Goal: Task Accomplishment & Management: Manage account settings

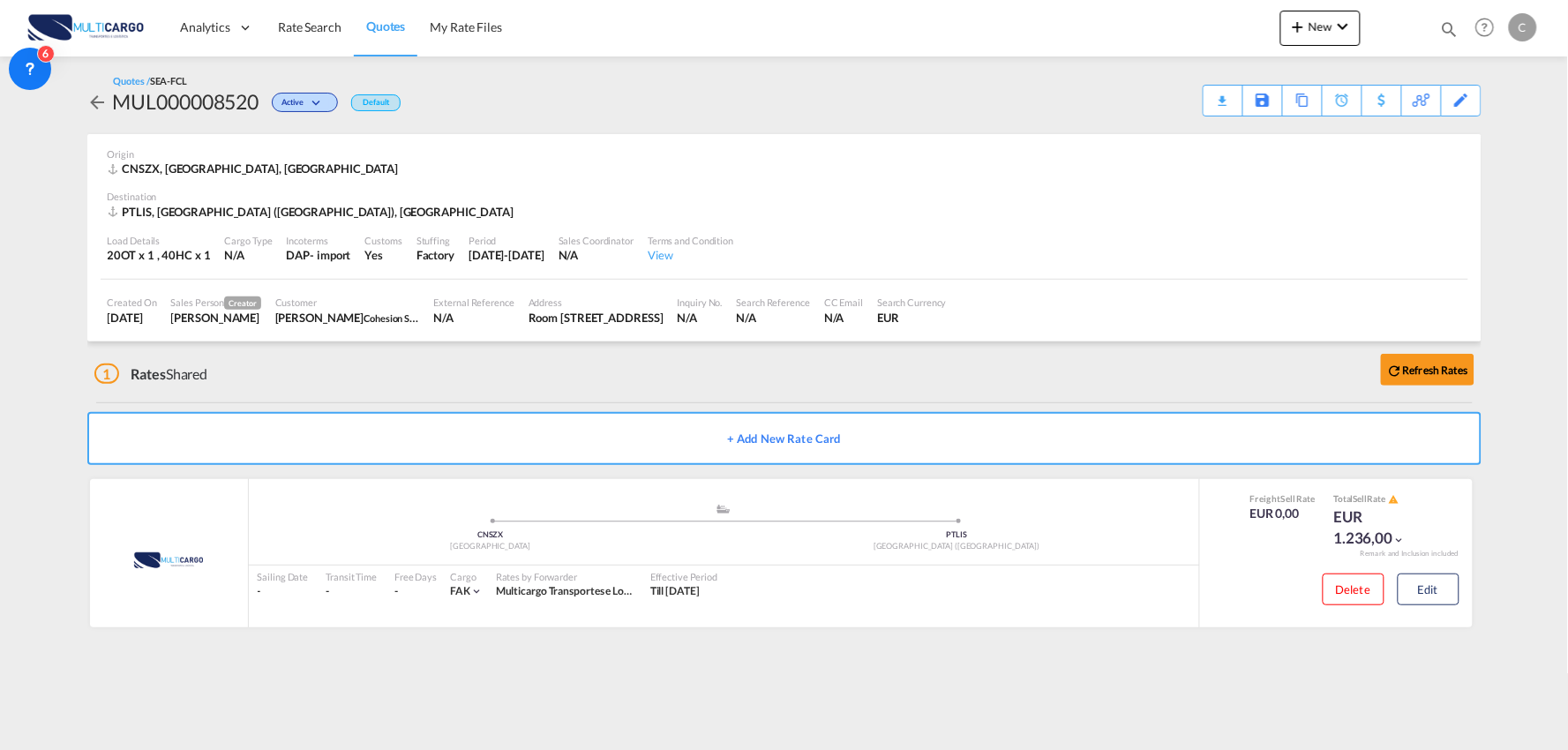
click at [484, 378] on div "1 Rates Shared Refresh Rates" at bounding box center [788, 369] width 1387 height 56
click at [1433, 601] on button "Edit" at bounding box center [1428, 590] width 62 height 31
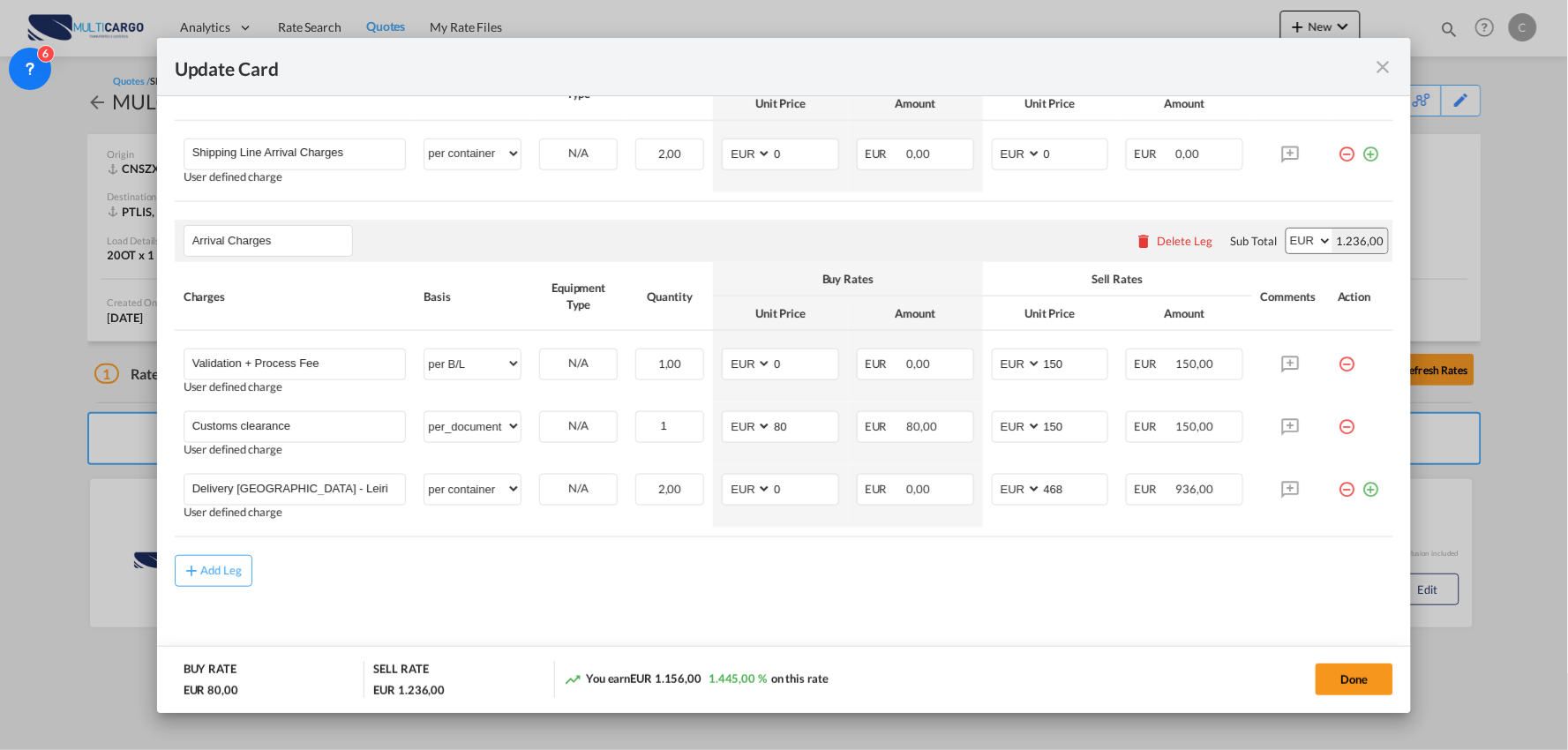
scroll to position [561, 0]
click at [810, 566] on div "Add Leg" at bounding box center [785, 568] width 1220 height 31
click at [430, 590] on md-content "Main Freight Please enter leg name Leg Name Already Exists Delete Leg Sub Total…" at bounding box center [785, 329] width 1220 height 681
click at [786, 642] on md-content "Main Freight Please enter leg name Leg Name Already Exists Delete Leg Sub Total…" at bounding box center [785, 329] width 1220 height 681
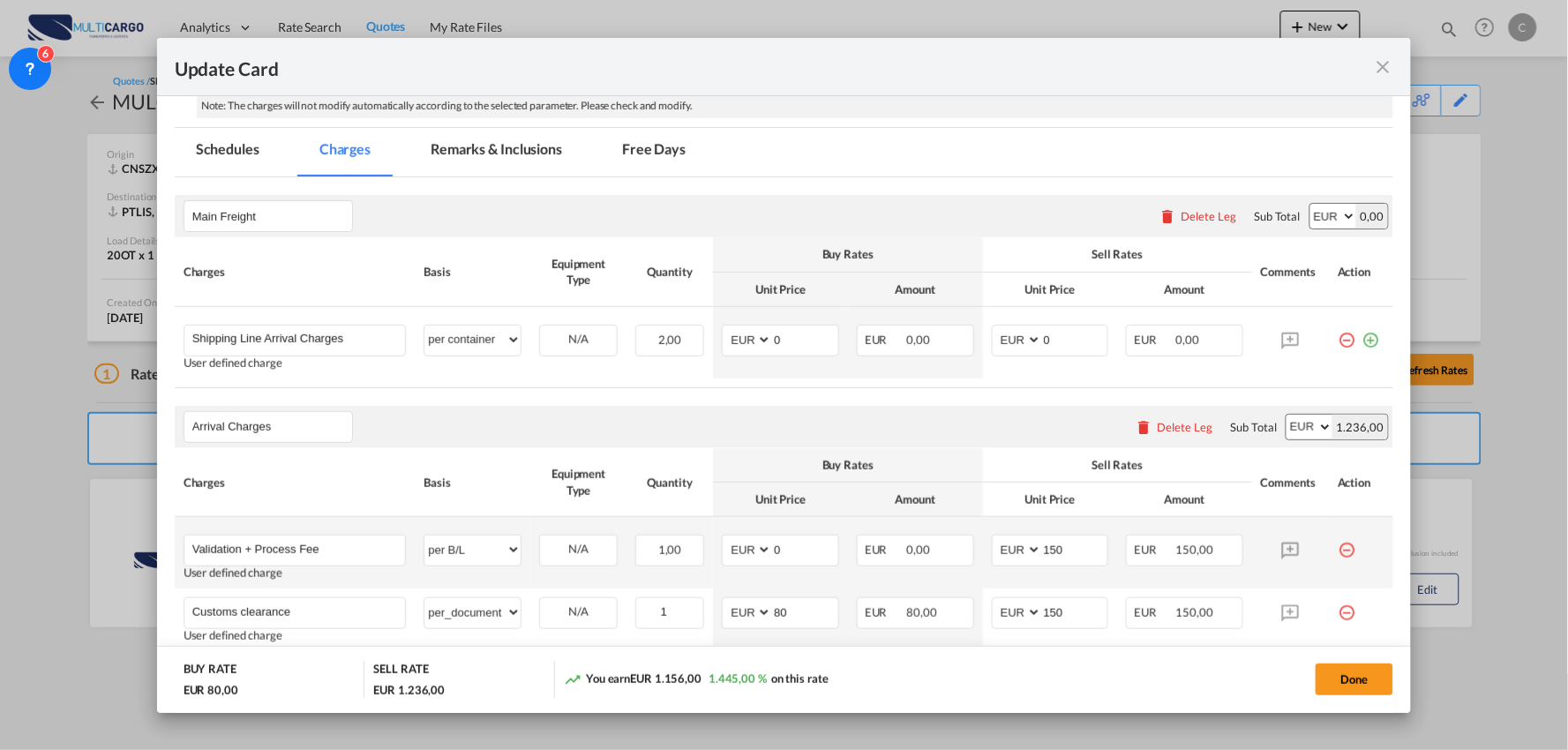
scroll to position [366, 0]
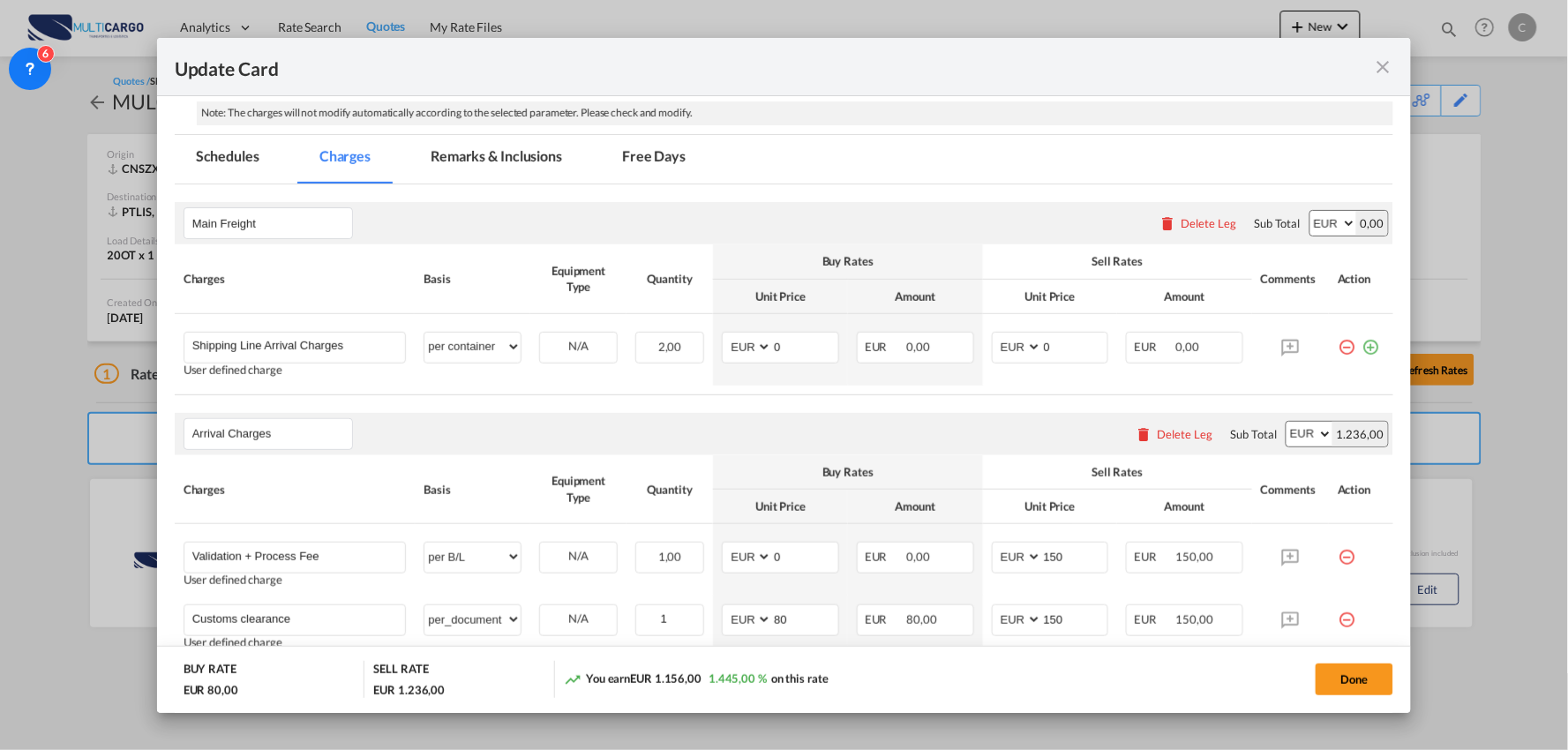
click at [501, 153] on md-tab-item "Remarks & Inclusions" at bounding box center [496, 159] width 174 height 49
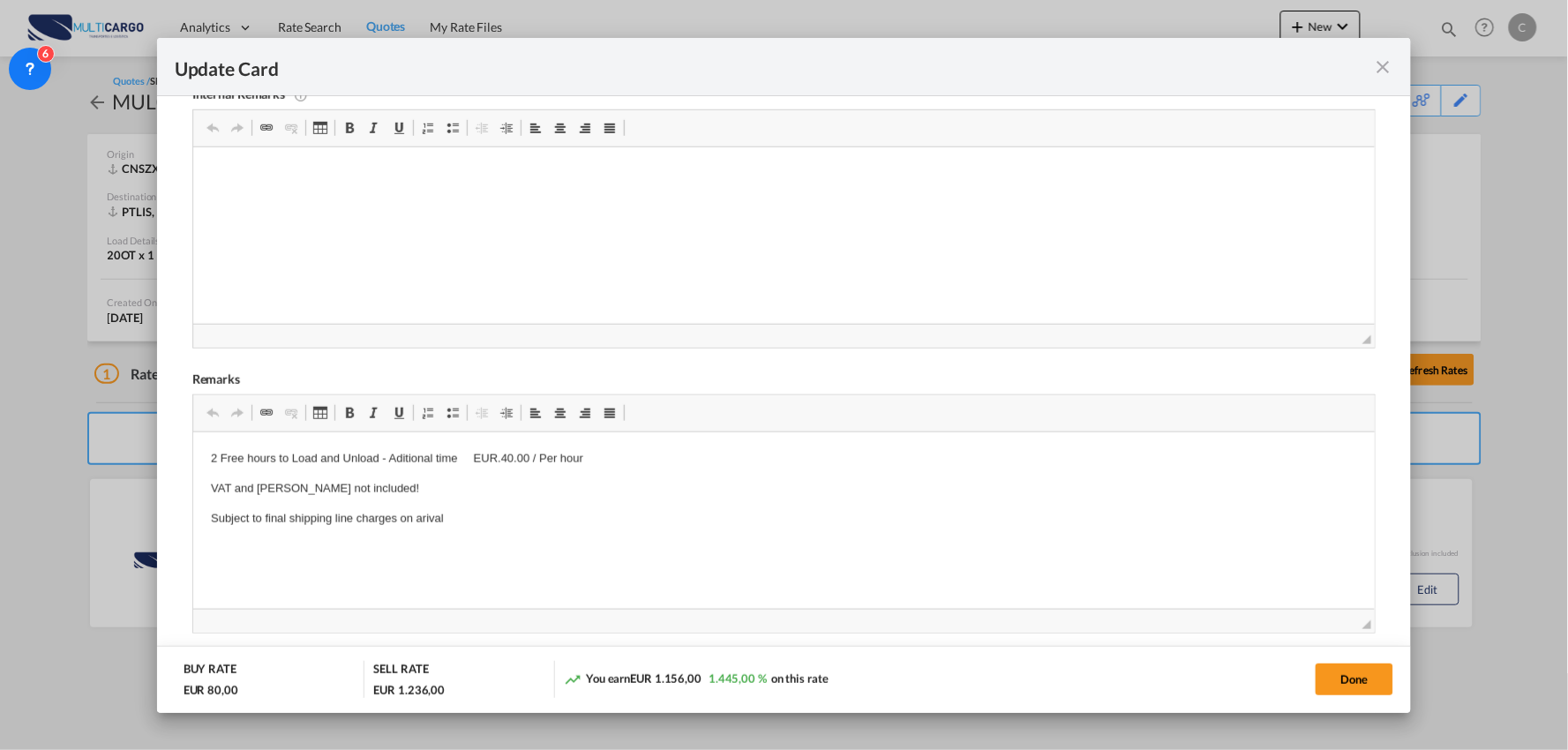
scroll to position [786, 0]
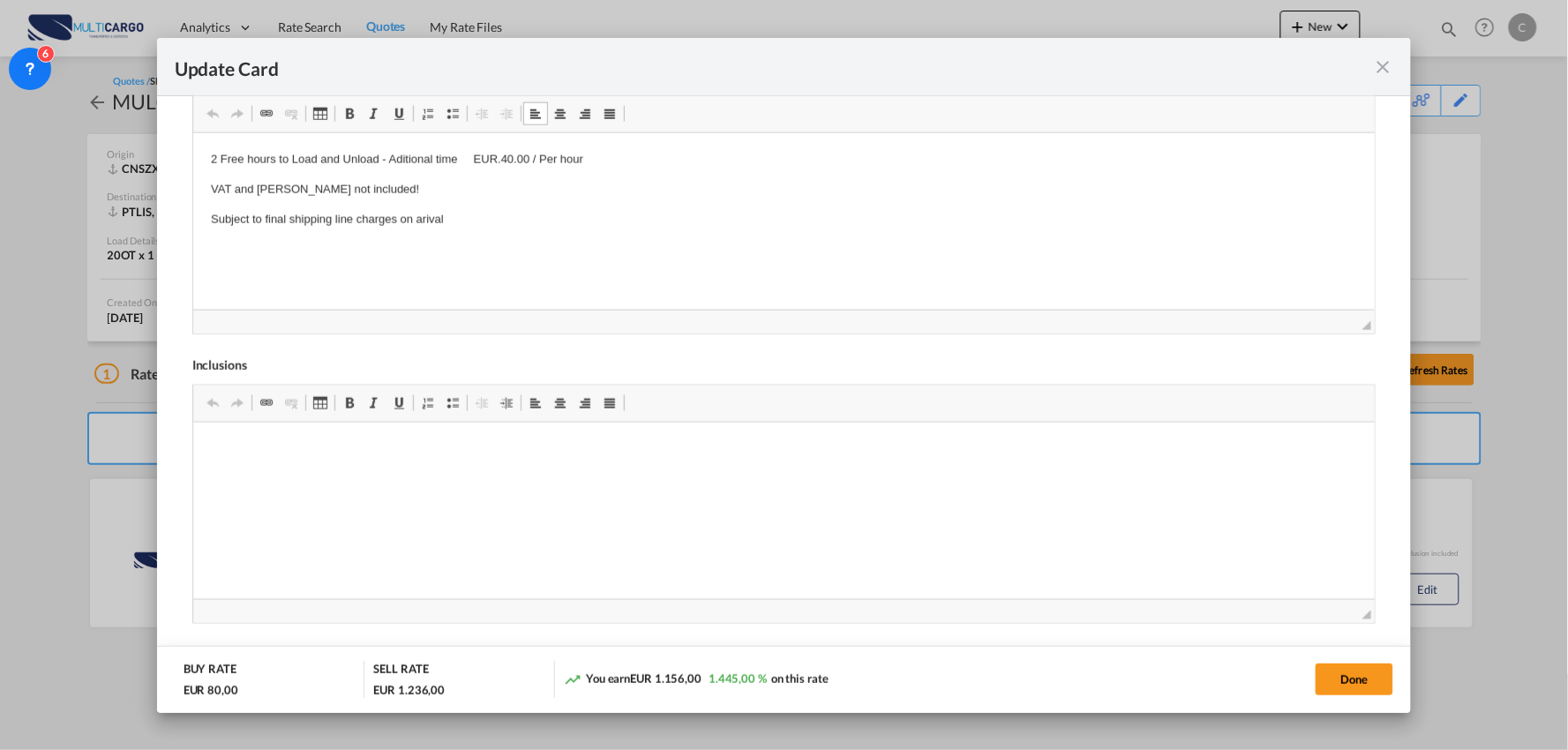
click at [613, 155] on p "2 Free hours to Load and Unload - Aditional time EUR.40.00 / Per hour" at bounding box center [783, 160] width 1147 height 18
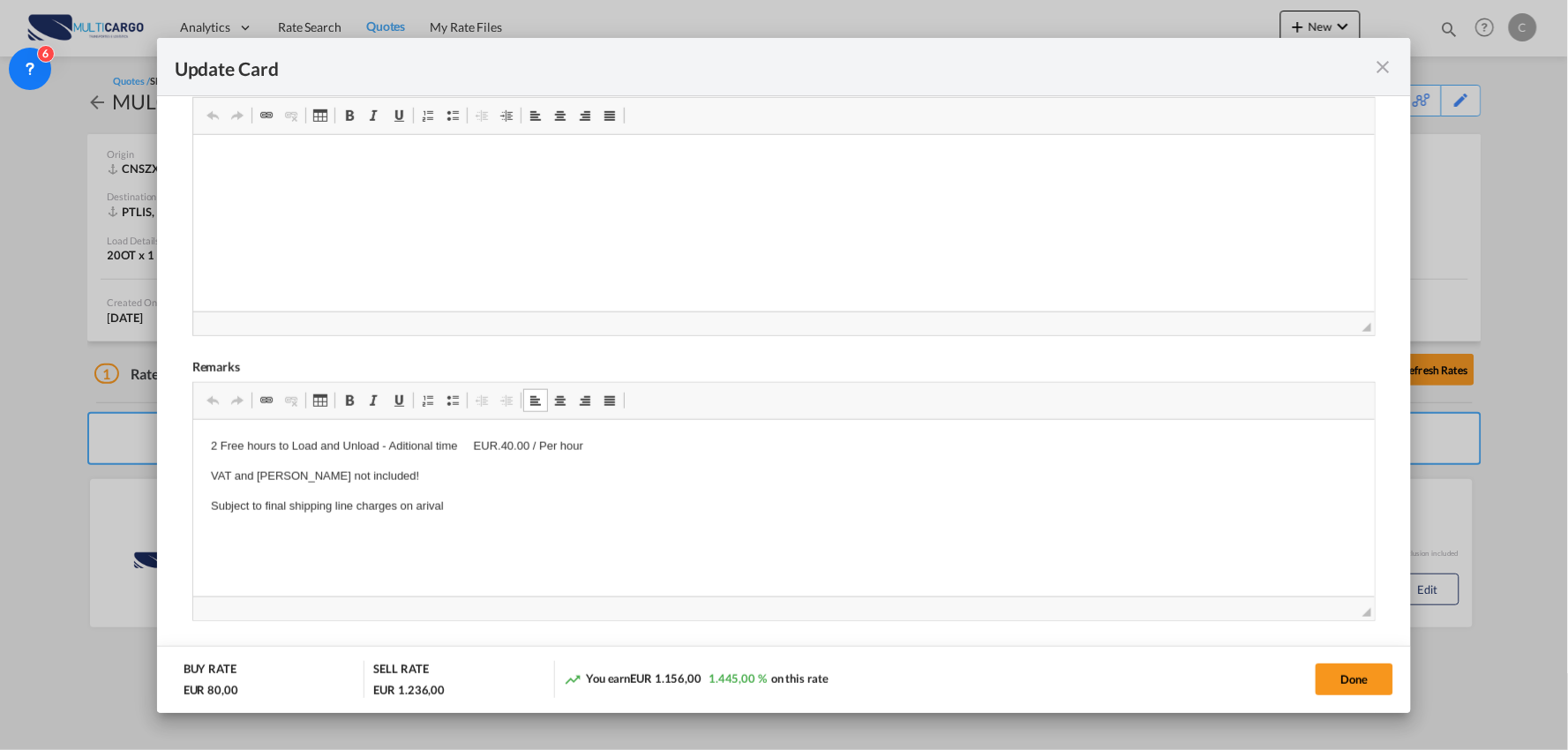
scroll to position [492, 0]
click at [766, 55] on div "Update Card" at bounding box center [774, 66] width 1199 height 22
click at [1377, 58] on md-icon "icon-close fg-AAA8AD m-0 pointer" at bounding box center [1382, 66] width 21 height 21
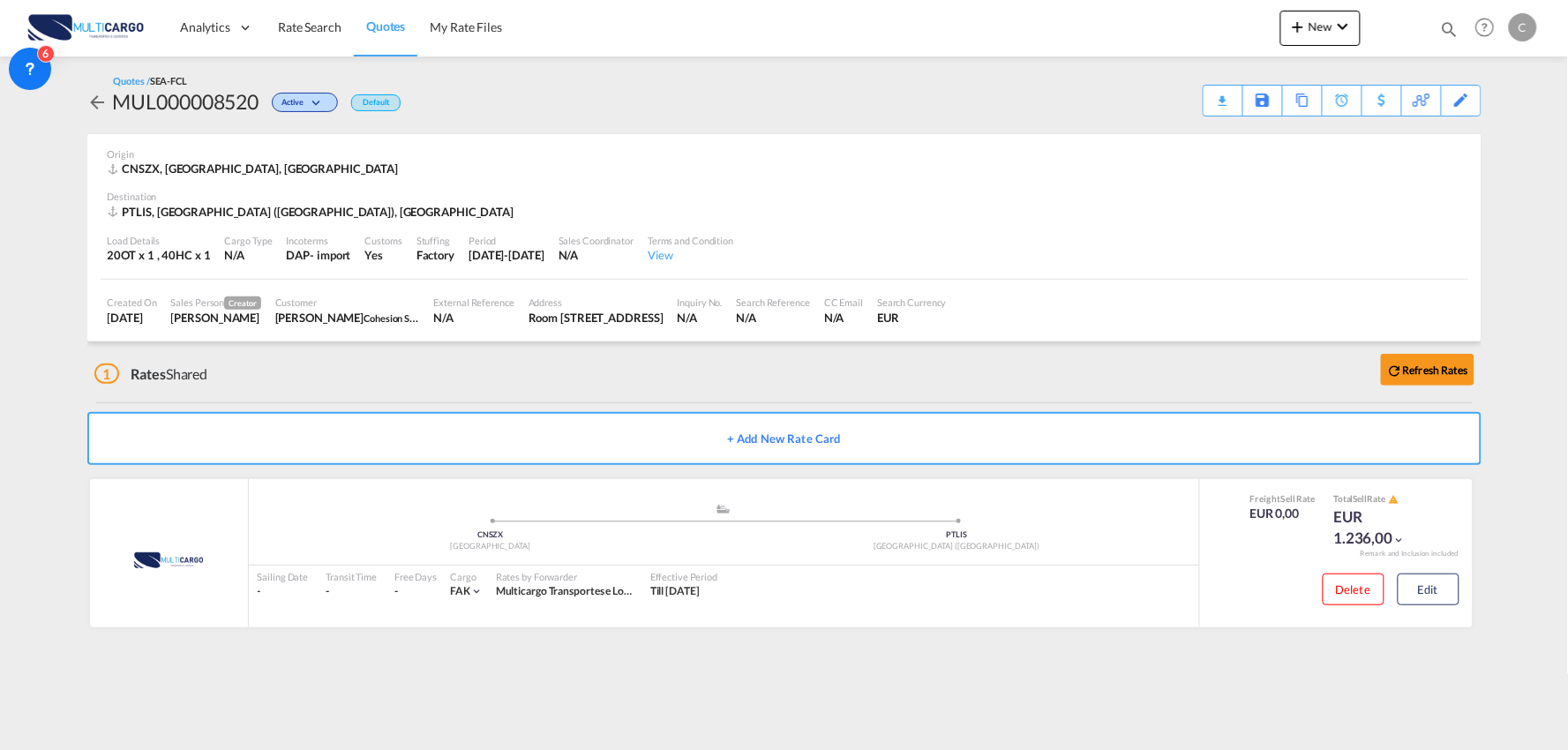
click at [792, 395] on div "1 Rates Shared Refresh Rates" at bounding box center [788, 369] width 1387 height 56
